Goal: Information Seeking & Learning: Learn about a topic

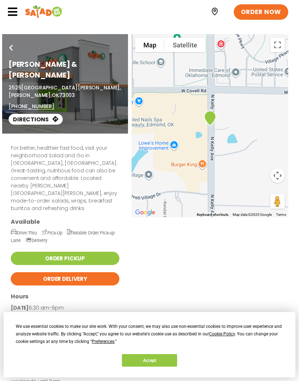
click at [152, 362] on button "Accept" at bounding box center [149, 360] width 55 height 13
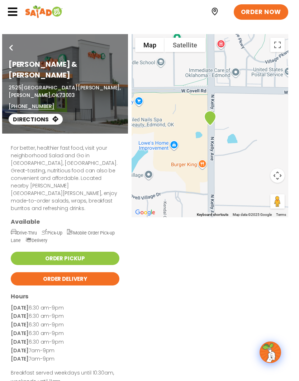
click at [11, 16] on icon at bounding box center [12, 11] width 11 height 11
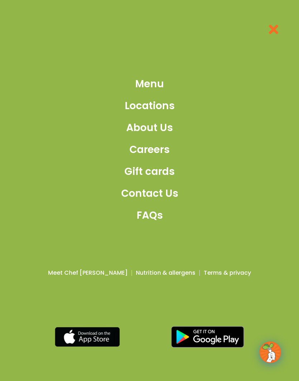
click at [150, 91] on span "Menu" at bounding box center [149, 83] width 29 height 15
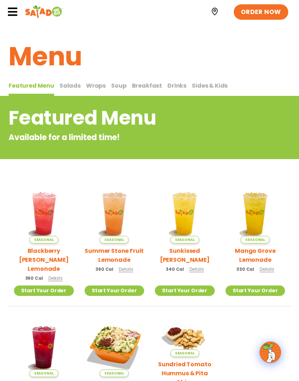
click at [65, 90] on button "Salads Salads" at bounding box center [70, 88] width 21 height 15
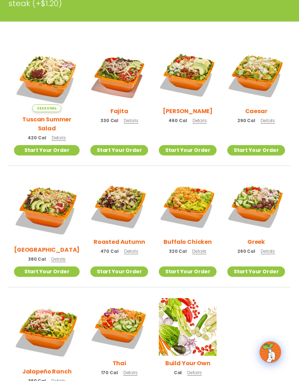
scroll to position [173, 0]
click at [120, 206] on img at bounding box center [119, 205] width 58 height 58
click at [45, 82] on img at bounding box center [47, 79] width 66 height 66
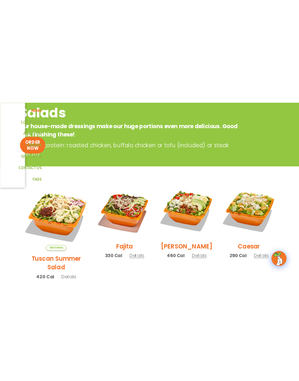
scroll to position [28, 0]
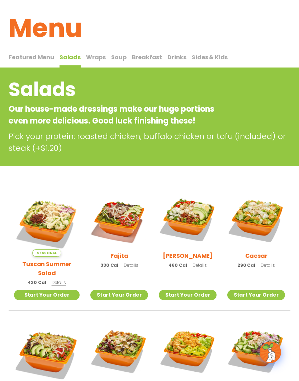
click at [257, 228] on img at bounding box center [256, 219] width 58 height 58
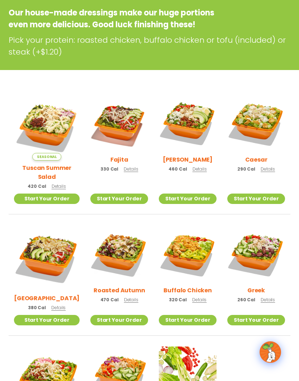
scroll to position [124, 0]
click at [193, 253] on img at bounding box center [188, 254] width 58 height 58
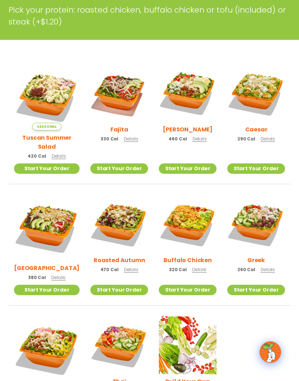
scroll to position [155, 0]
click at [52, 220] on img at bounding box center [47, 228] width 66 height 66
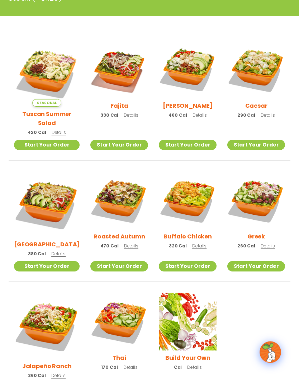
scroll to position [178, 0]
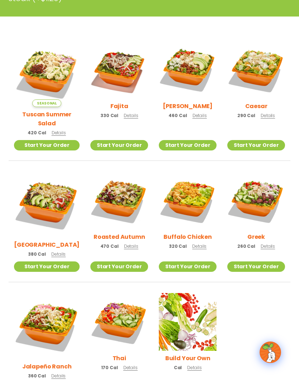
click at [185, 320] on img at bounding box center [188, 322] width 58 height 58
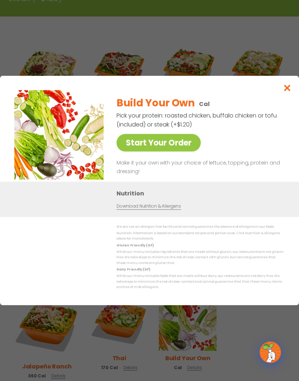
click at [173, 151] on link "Start Your Order" at bounding box center [159, 143] width 84 height 18
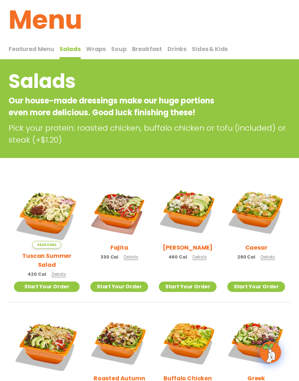
scroll to position [36, 0]
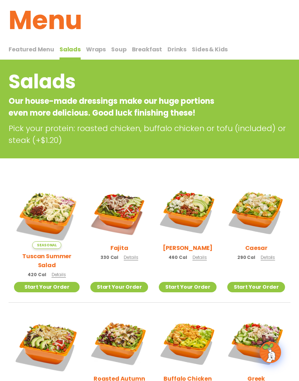
click at [110, 375] on h2 "Roasted Autumn" at bounding box center [120, 378] width 52 height 9
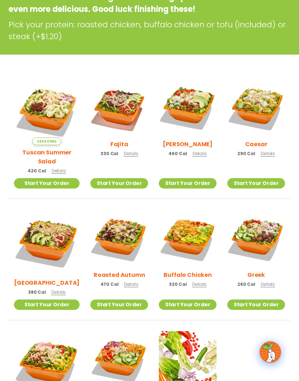
scroll to position [139, 0]
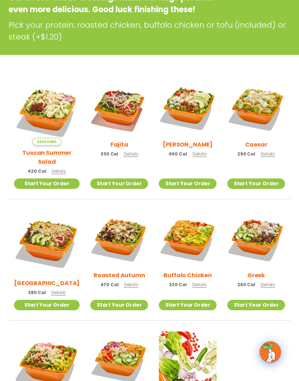
click at [180, 271] on h2 "Buffalo Chicken" at bounding box center [188, 275] width 48 height 9
click at [190, 108] on img at bounding box center [188, 108] width 58 height 58
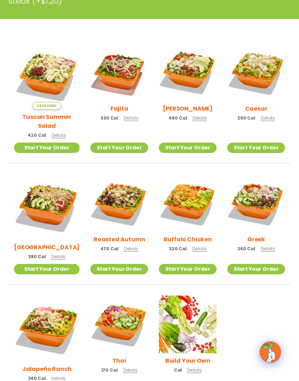
scroll to position [175, 0]
click at [52, 325] on img at bounding box center [47, 328] width 66 height 66
click at [40, 112] on h2 "Tuscan Summer Salad" at bounding box center [47, 121] width 66 height 18
click at [182, 322] on img at bounding box center [188, 324] width 58 height 58
click at [48, 62] on img at bounding box center [47, 76] width 66 height 66
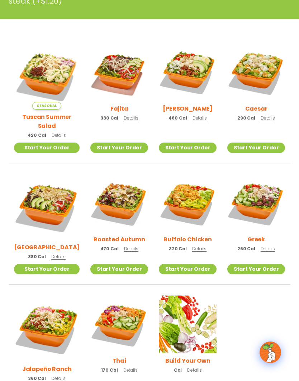
click at [110, 74] on img at bounding box center [119, 72] width 58 height 58
click at [114, 91] on img at bounding box center [119, 72] width 58 height 58
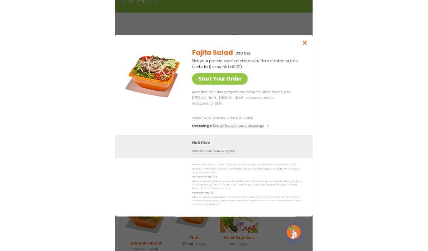
scroll to position [240, 0]
